Goal: Navigation & Orientation: Go to known website

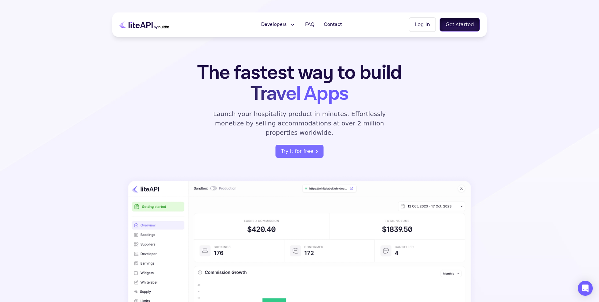
click at [457, 26] on button "Get started" at bounding box center [460, 25] width 40 height 14
click at [425, 24] on button "Log in" at bounding box center [422, 24] width 27 height 14
click at [462, 26] on button "Get started" at bounding box center [460, 25] width 40 height 14
